Goal: Task Accomplishment & Management: Manage account settings

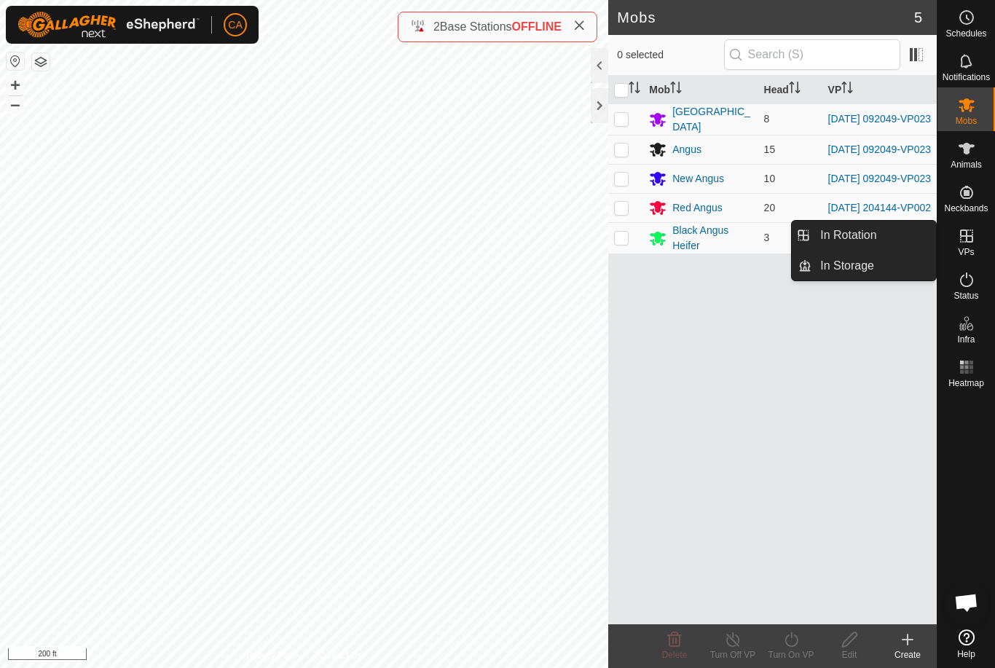
click at [887, 237] on link "In Rotation" at bounding box center [873, 235] width 125 height 29
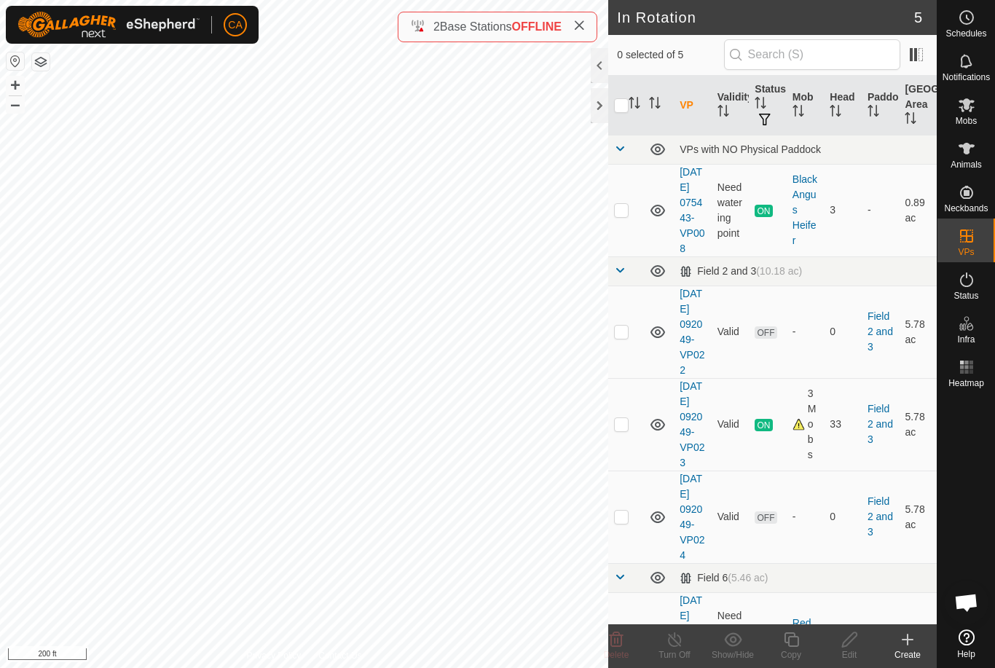
click at [625, 337] on p-checkbox at bounding box center [621, 331] width 15 height 12
click at [625, 645] on delete-svg-icon at bounding box center [616, 639] width 58 height 17
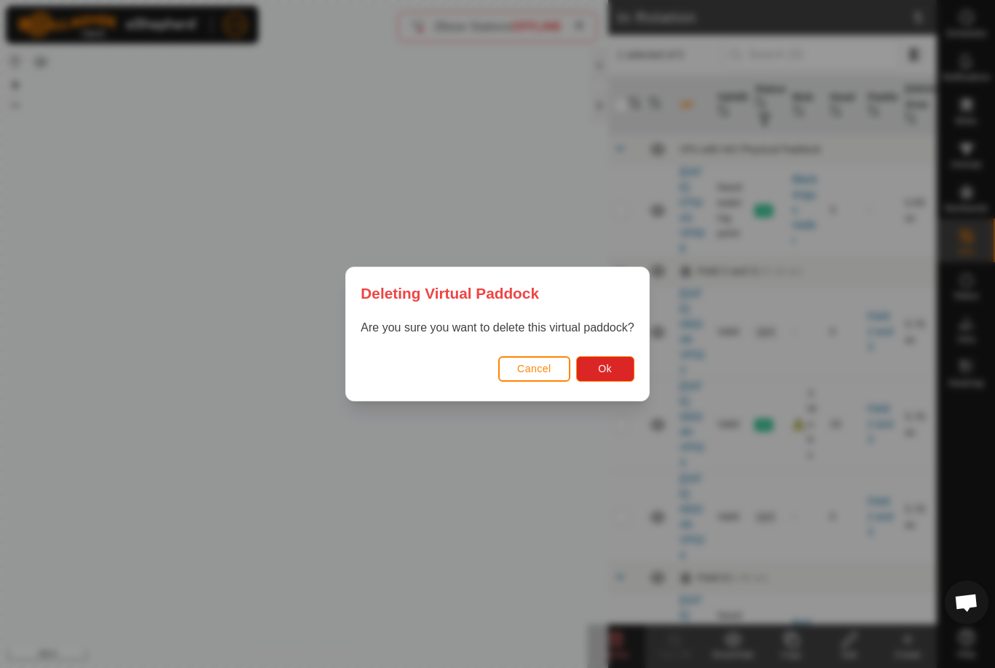
click at [619, 378] on button "Ok" at bounding box center [605, 368] width 58 height 25
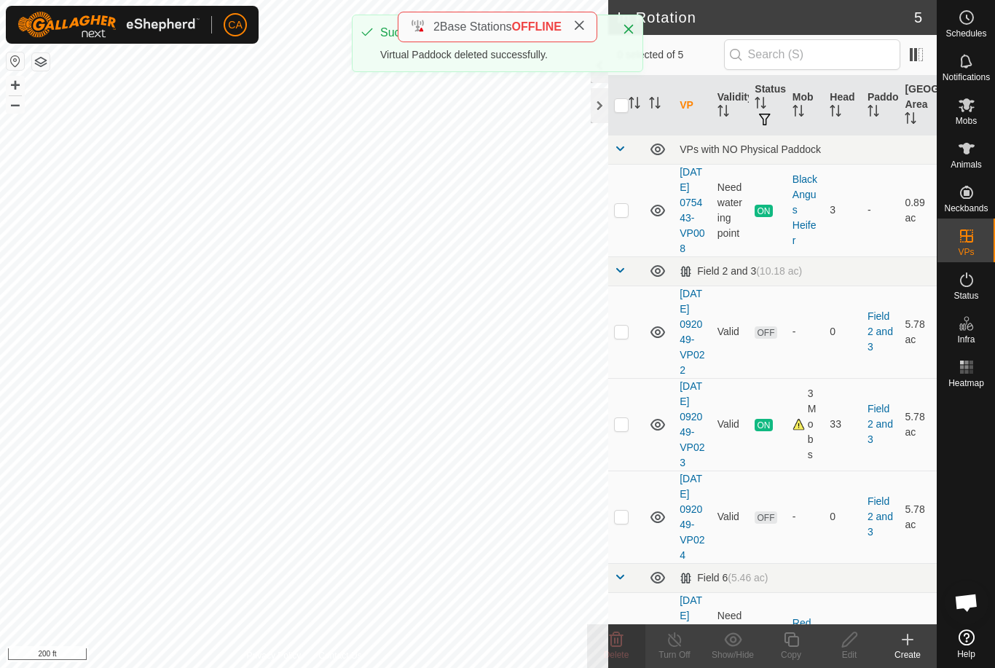
checkbox input "false"
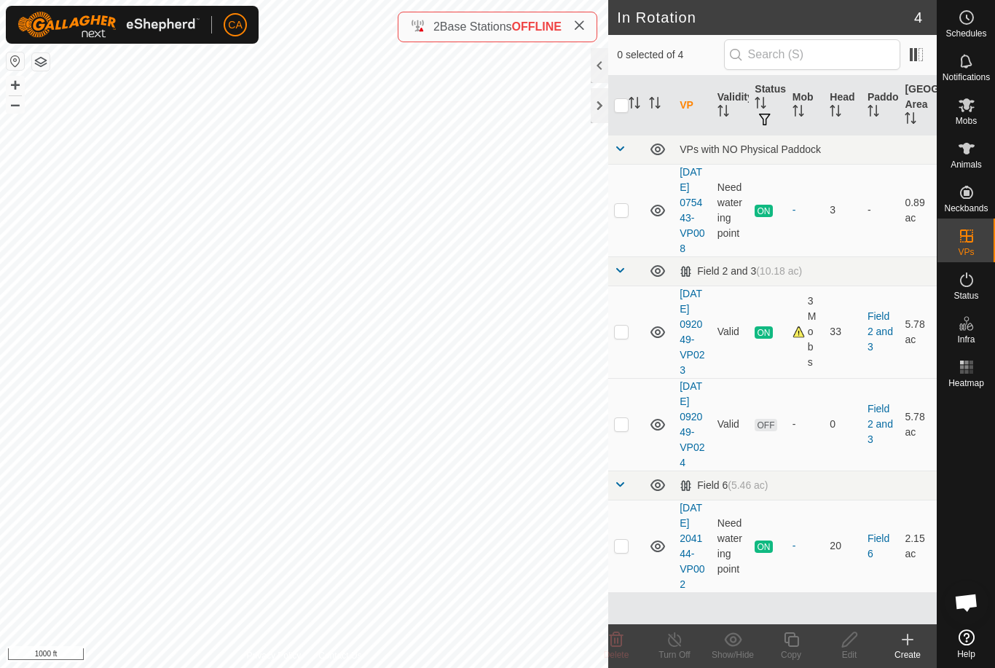
click at [599, 111] on div at bounding box center [599, 105] width 17 height 35
